Goal: Check status

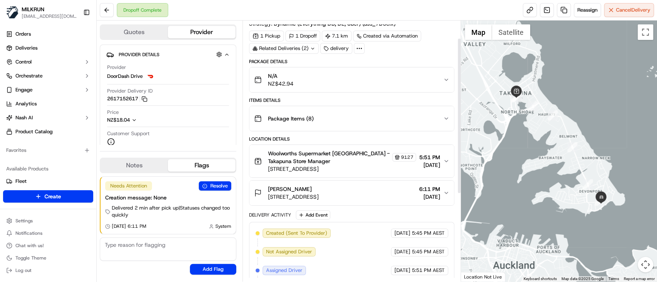
scroll to position [43, 0]
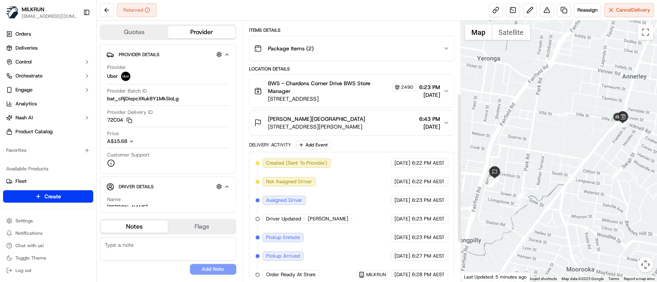
scroll to position [193, 0]
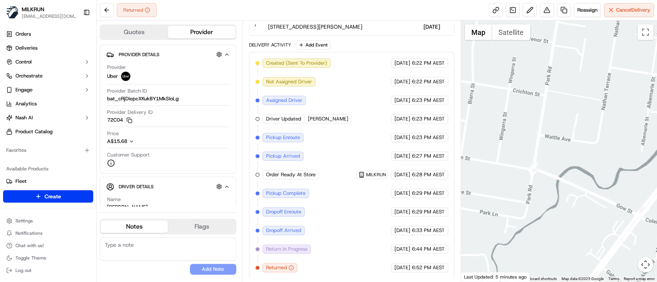
drag, startPoint x: 600, startPoint y: 203, endPoint x: 430, endPoint y: 149, distance: 177.7
click at [430, 149] on div "Quotes Provider Provider Details Hidden ( 3 ) Provider Uber Provider Batch ID b…" at bounding box center [377, 150] width 560 height 261
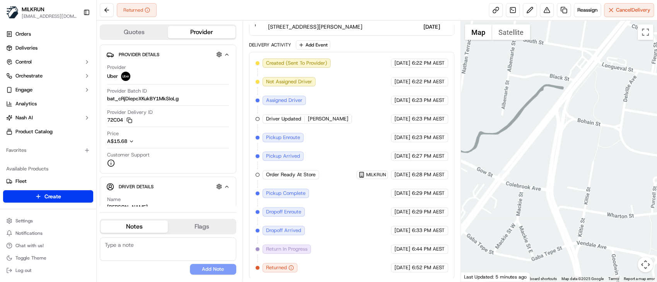
drag, startPoint x: 602, startPoint y: 193, endPoint x: 449, endPoint y: 159, distance: 156.1
click at [449, 159] on div "Quotes Provider Provider Details Hidden ( 3 ) Provider Uber Provider Batch ID b…" at bounding box center [377, 150] width 560 height 261
